Goal: Learn about a topic

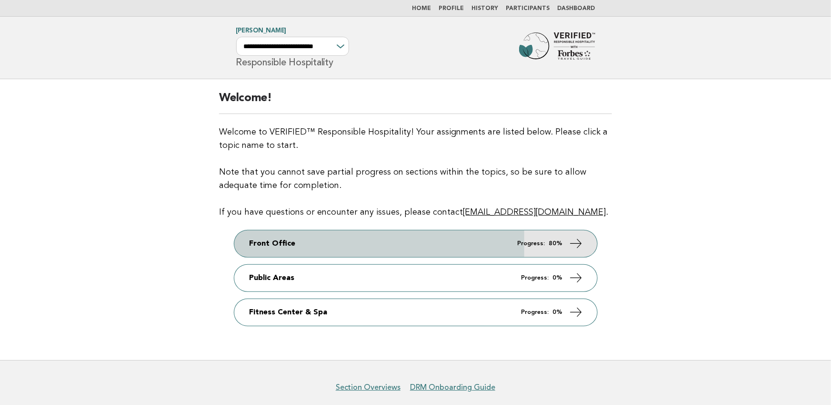
click at [500, 249] on link "Front Office Progress: 80%" at bounding box center [415, 243] width 363 height 27
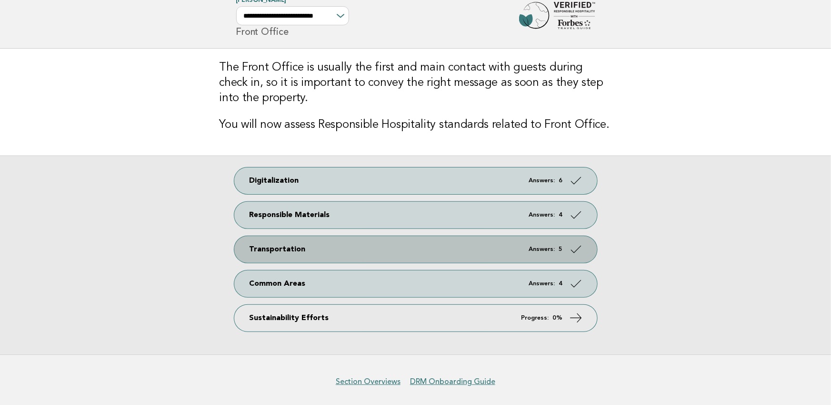
scroll to position [45, 0]
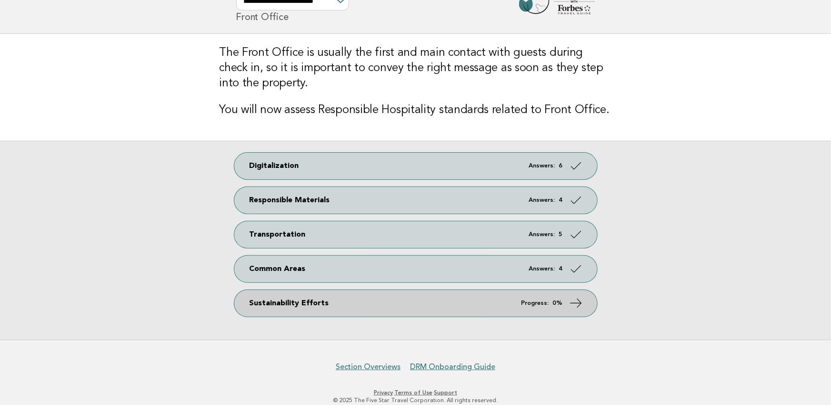
click at [505, 307] on link "Sustainability Efforts Progress: 0%" at bounding box center [415, 303] width 363 height 27
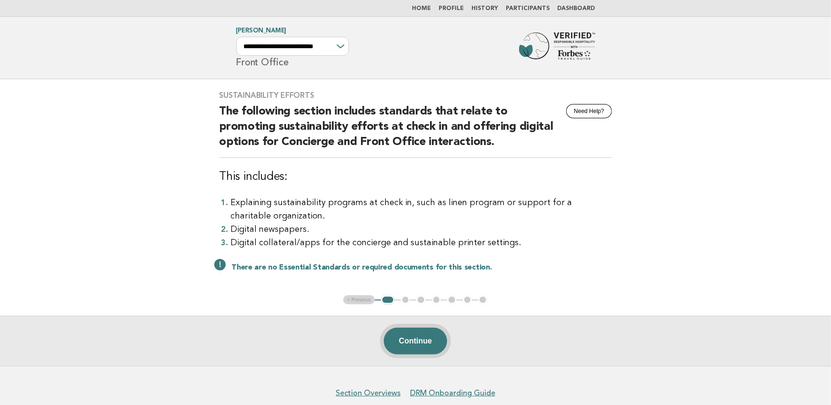
click at [431, 349] on button "Continue" at bounding box center [415, 340] width 63 height 27
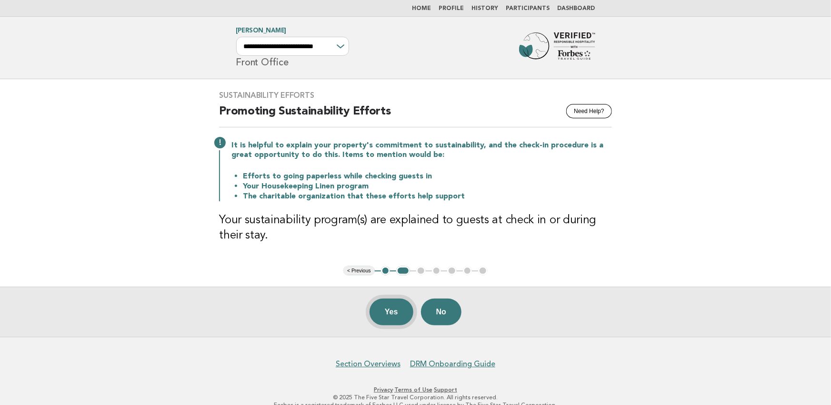
click at [393, 310] on button "Yes" at bounding box center [392, 311] width 44 height 27
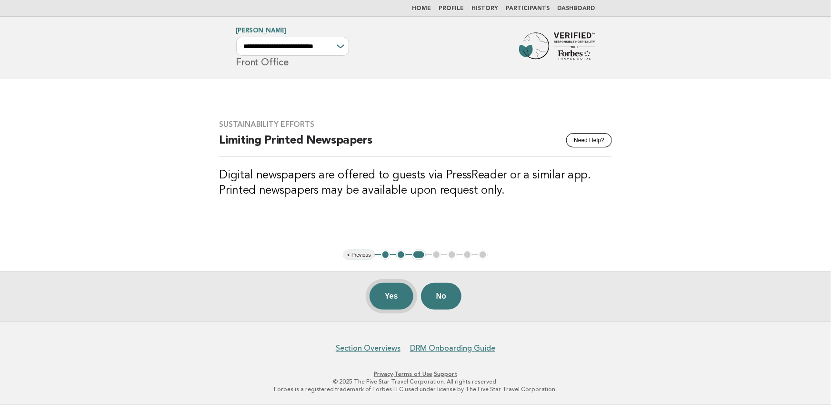
click at [394, 296] on button "Yes" at bounding box center [392, 296] width 44 height 27
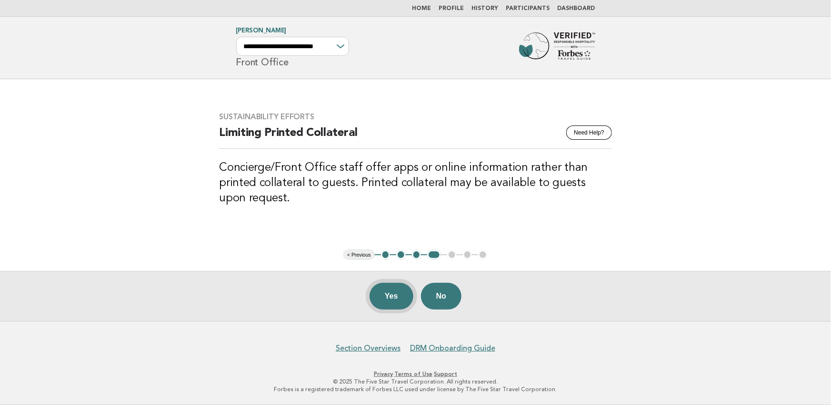
click at [392, 289] on button "Yes" at bounding box center [392, 296] width 44 height 27
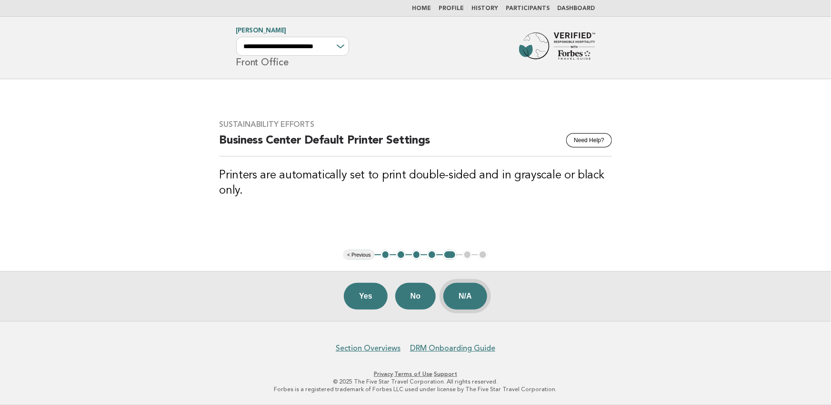
click at [478, 297] on button "N/A" at bounding box center [466, 296] width 44 height 27
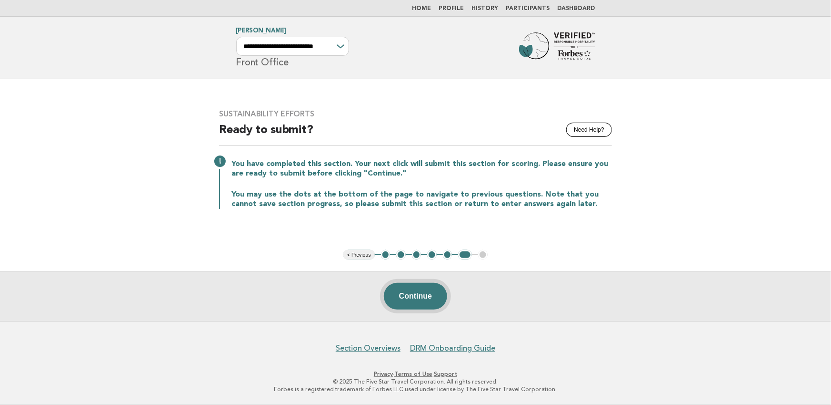
click at [406, 292] on button "Continue" at bounding box center [415, 296] width 63 height 27
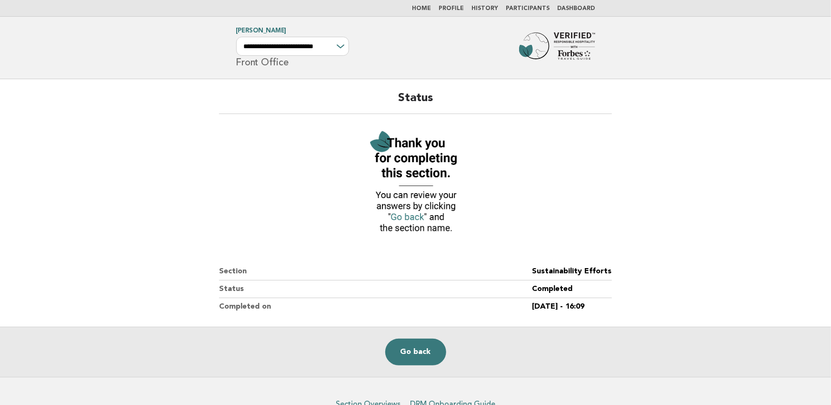
click at [585, 8] on link "Dashboard" at bounding box center [577, 9] width 38 height 6
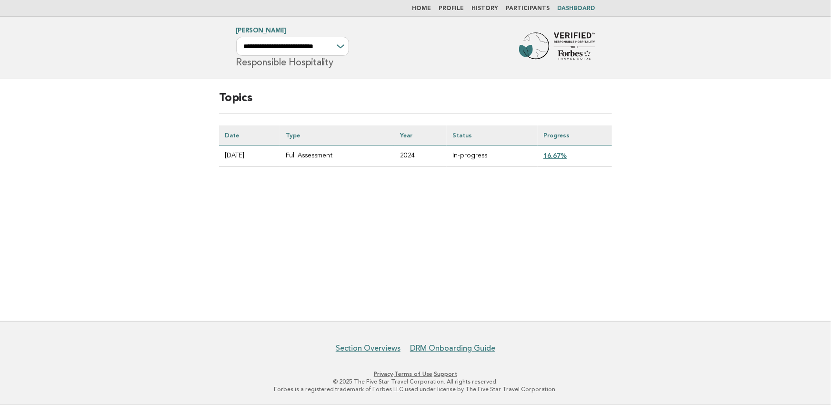
click at [557, 152] on link "16.67%" at bounding box center [555, 156] width 23 height 8
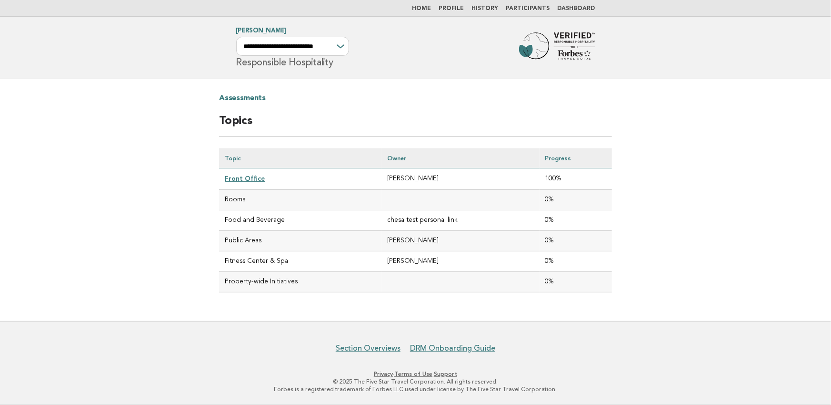
click at [487, 7] on link "History" at bounding box center [485, 9] width 27 height 6
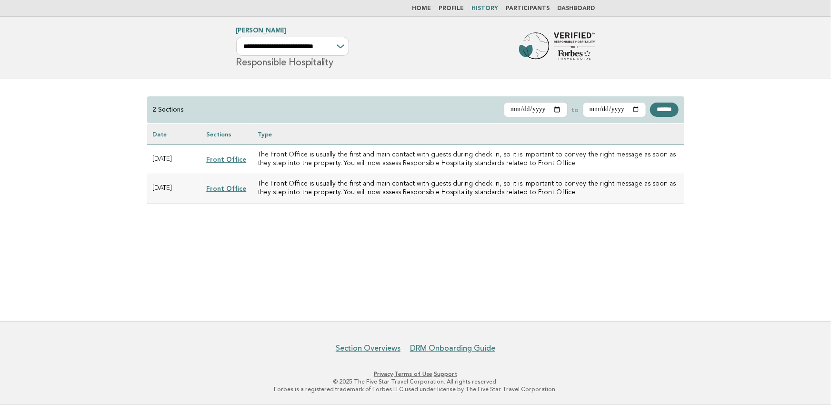
click at [531, 5] on li "Participants" at bounding box center [528, 9] width 44 height 8
click at [531, 8] on link "Participants" at bounding box center [528, 9] width 44 height 6
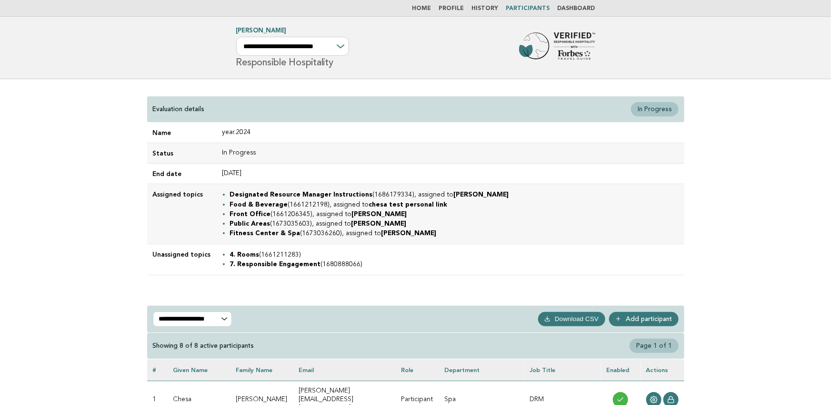
click at [576, 8] on link "Dashboard" at bounding box center [577, 9] width 38 height 6
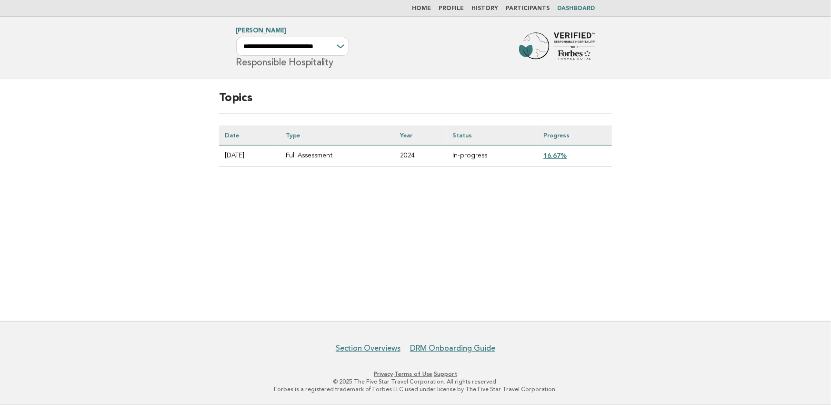
click at [432, 8] on link "Home" at bounding box center [422, 9] width 19 height 6
